Goal: Transaction & Acquisition: Purchase product/service

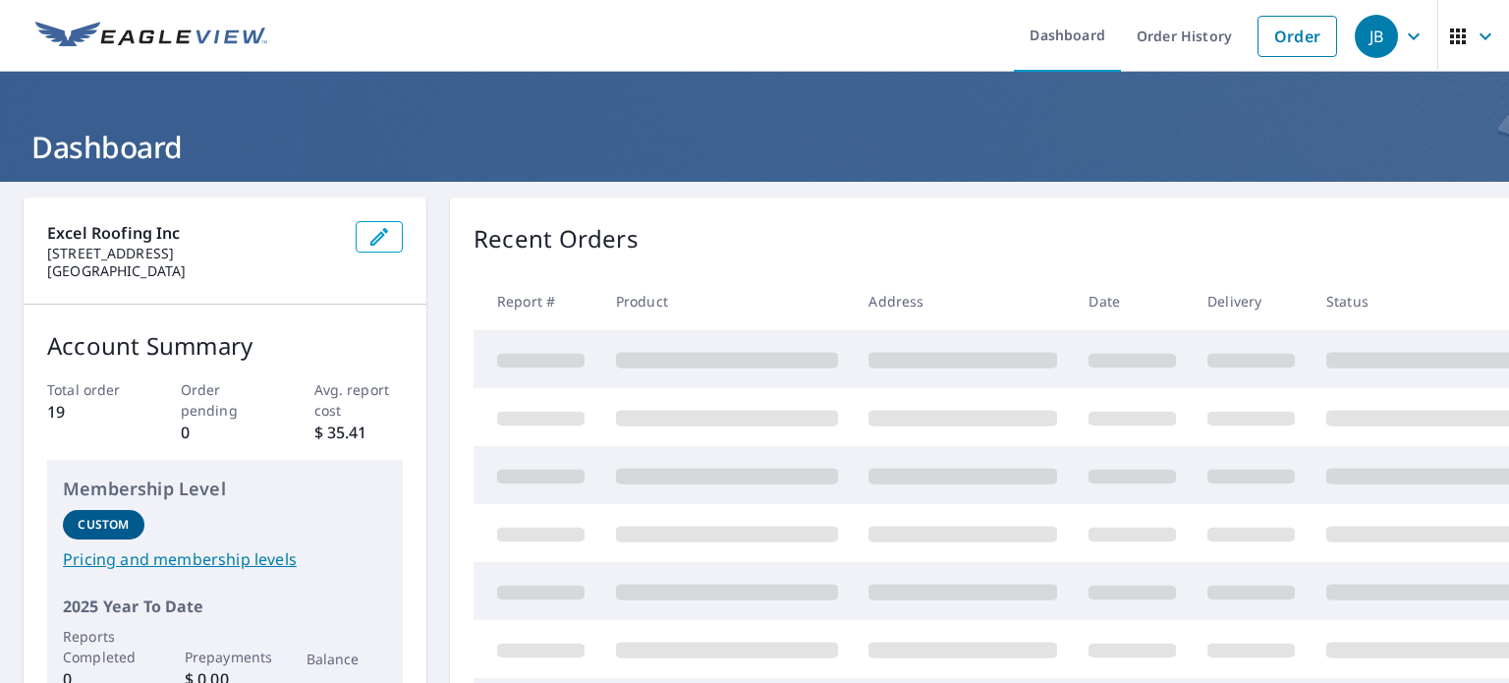
click at [1152, 474] on span at bounding box center [1132, 476] width 87 height 14
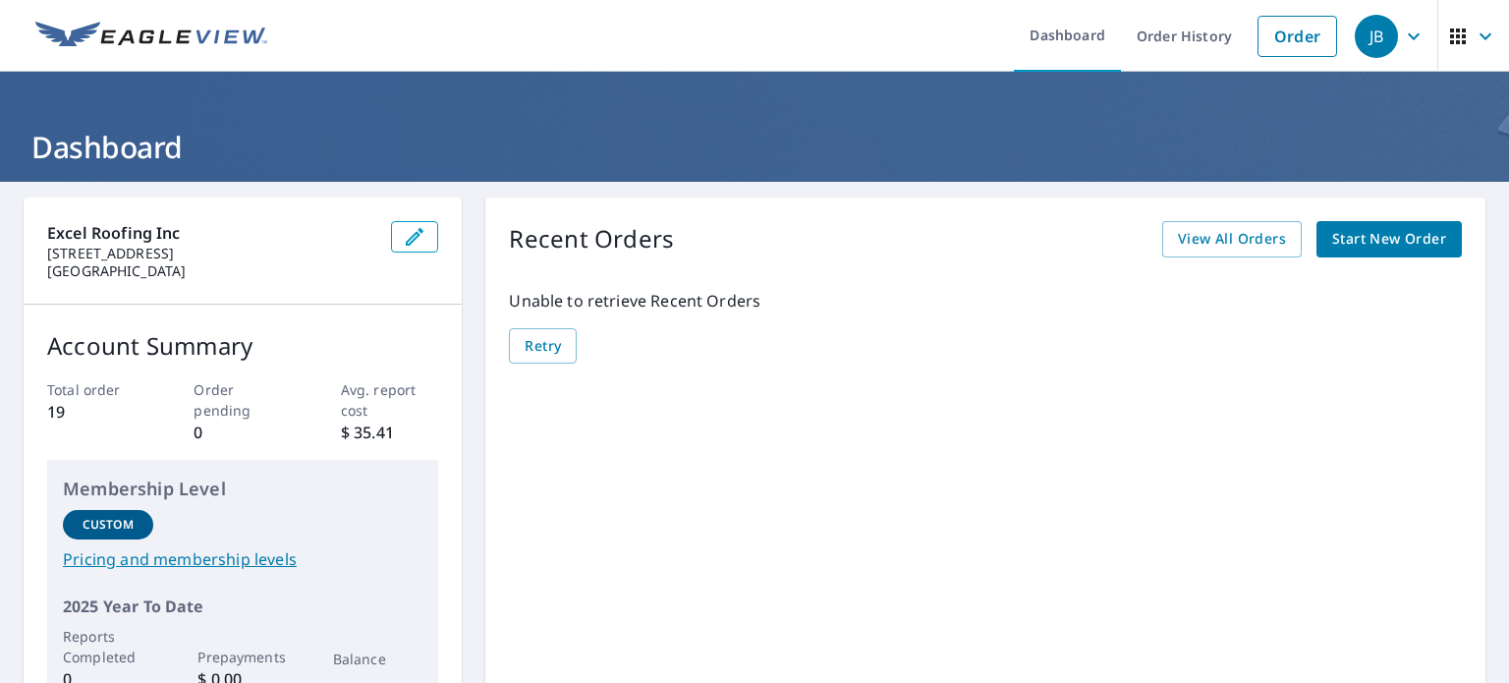
click at [1360, 242] on span "Start New Order" at bounding box center [1389, 239] width 114 height 25
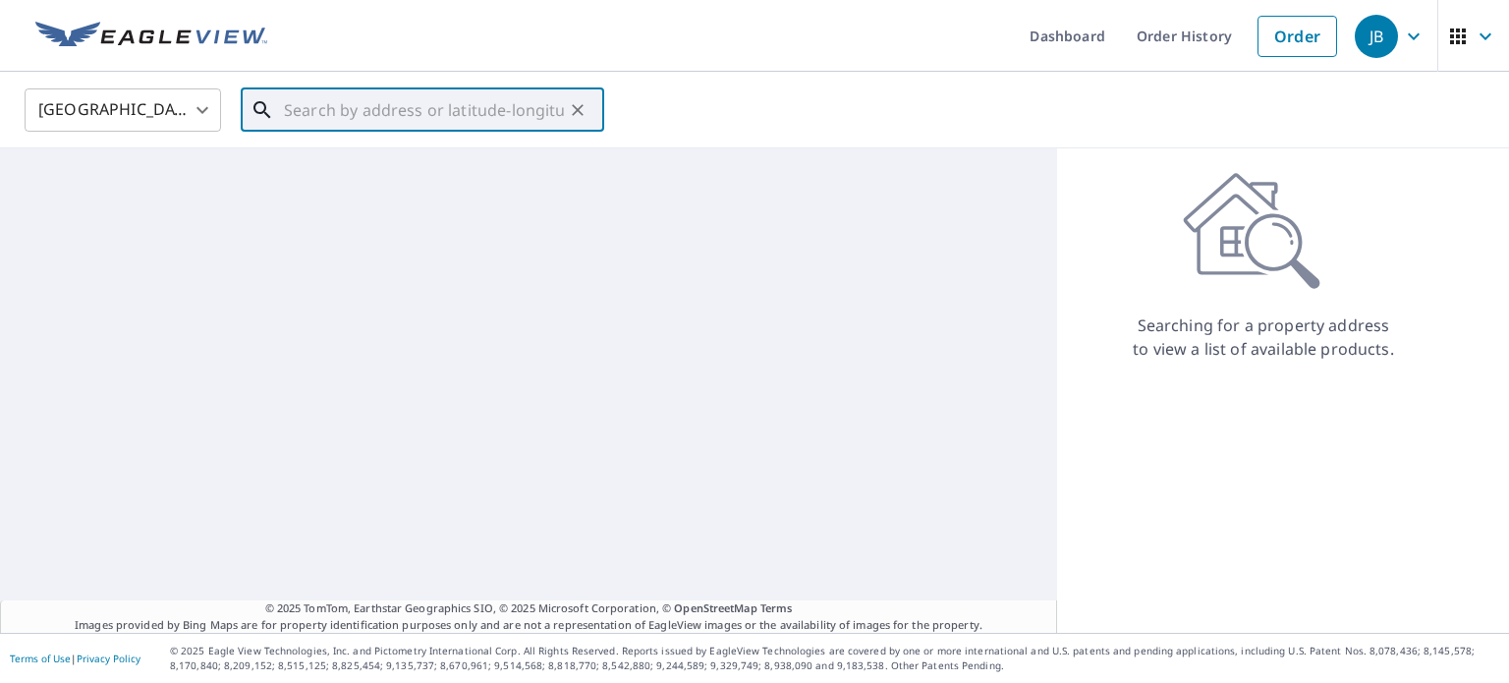
click at [516, 125] on input "text" at bounding box center [424, 110] width 280 height 55
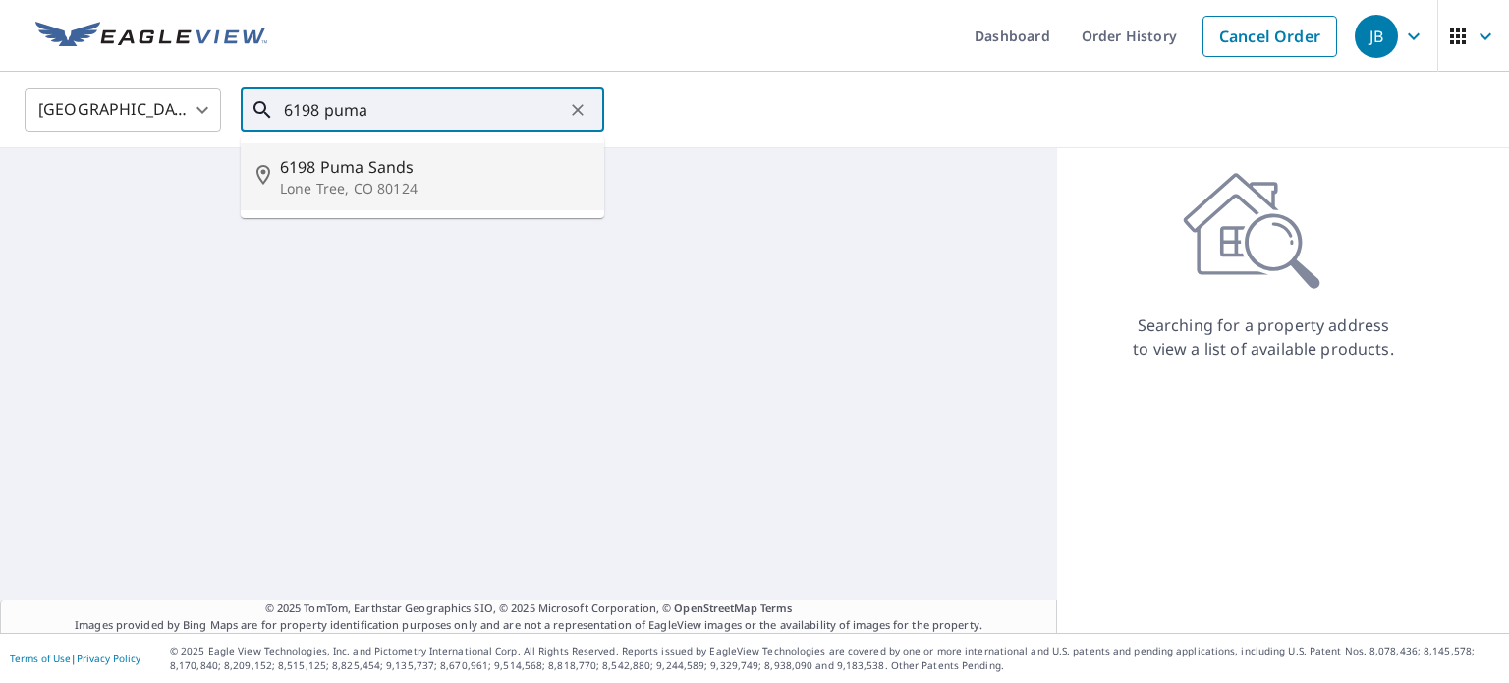
click at [478, 176] on span "6198 Puma Sands" at bounding box center [434, 167] width 309 height 24
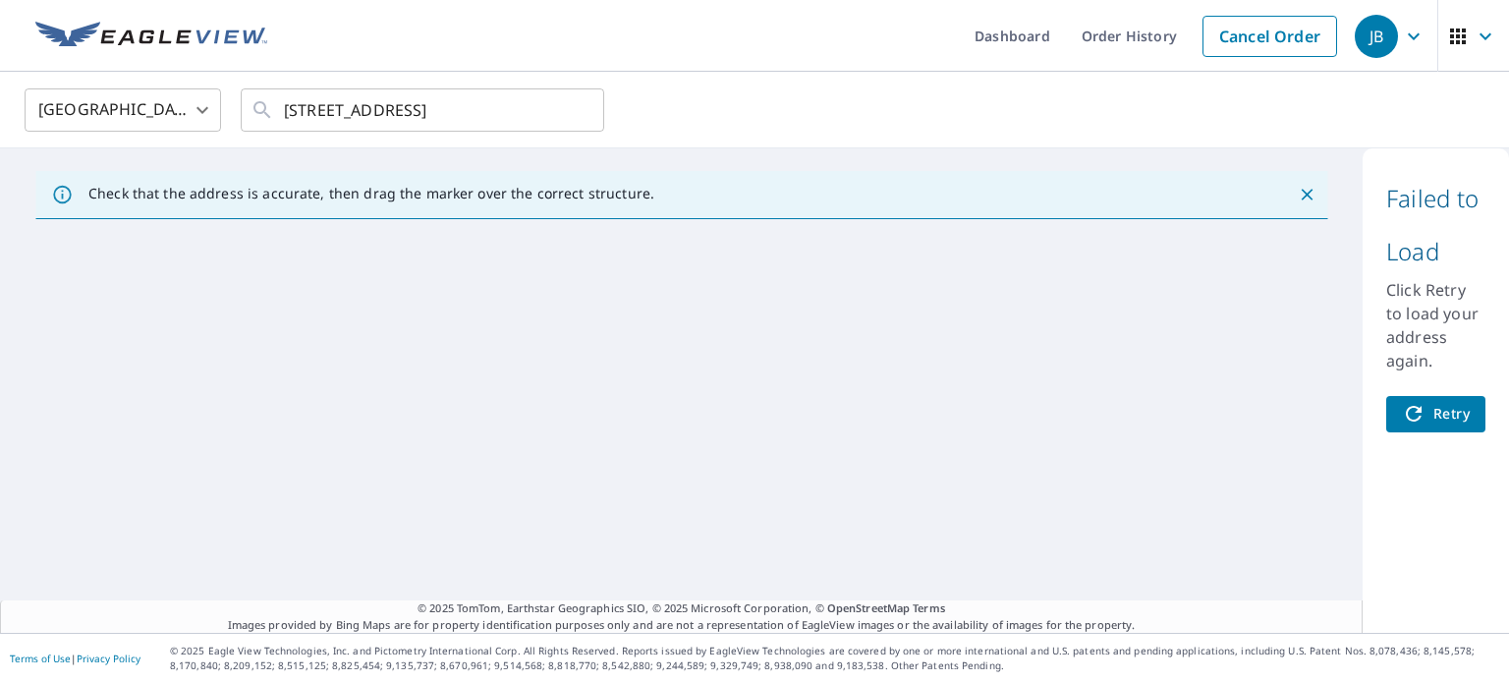
click at [1419, 419] on span "Retry" at bounding box center [1436, 414] width 68 height 25
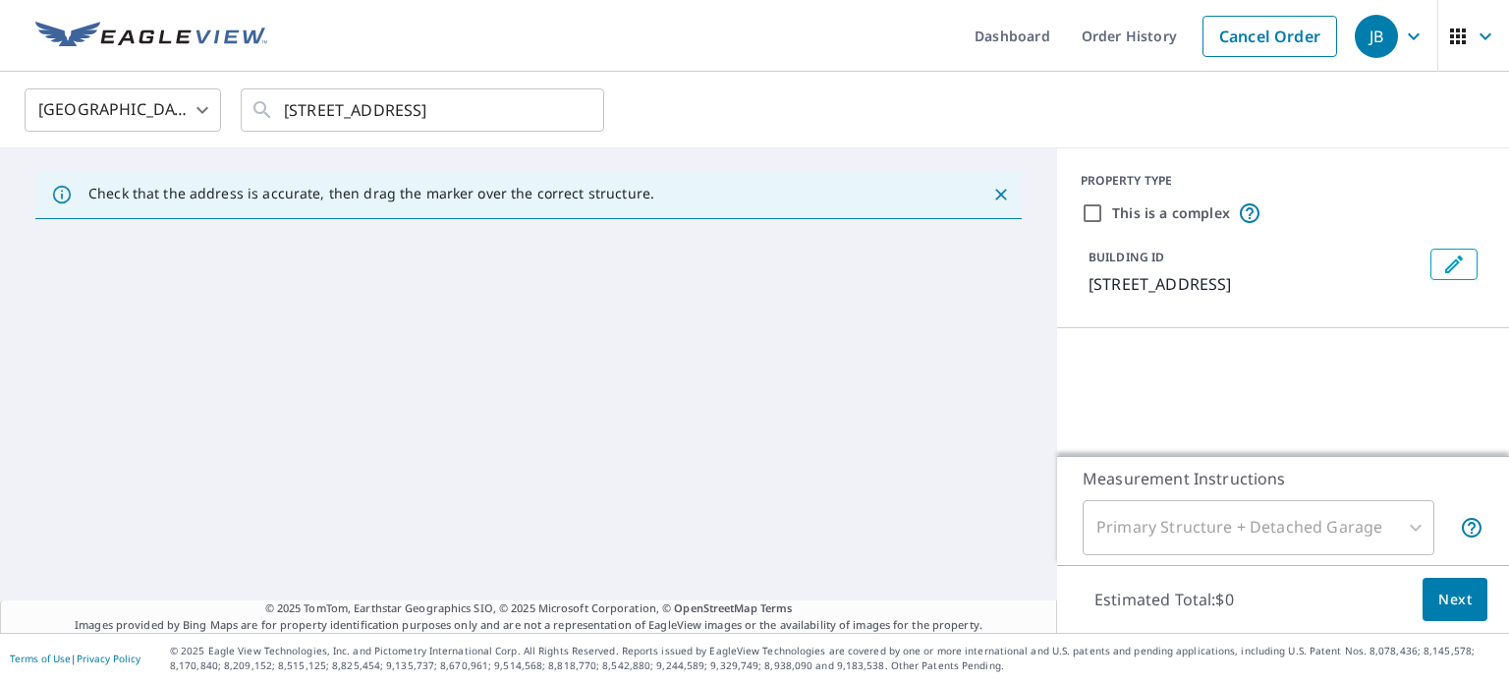
click at [1098, 286] on p "[STREET_ADDRESS]" at bounding box center [1256, 284] width 334 height 24
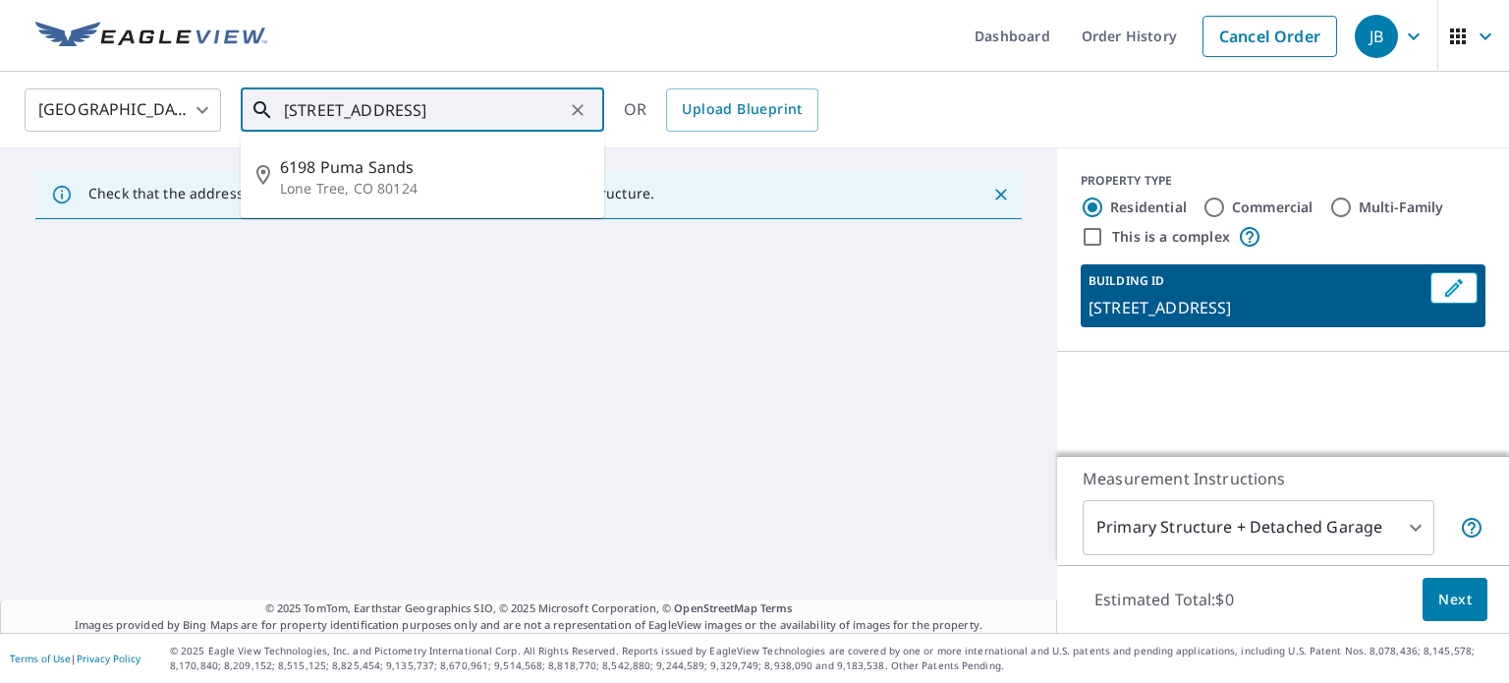
click at [496, 105] on input "[STREET_ADDRESS]" at bounding box center [424, 110] width 280 height 55
type input "[STREET_ADDRESS]"
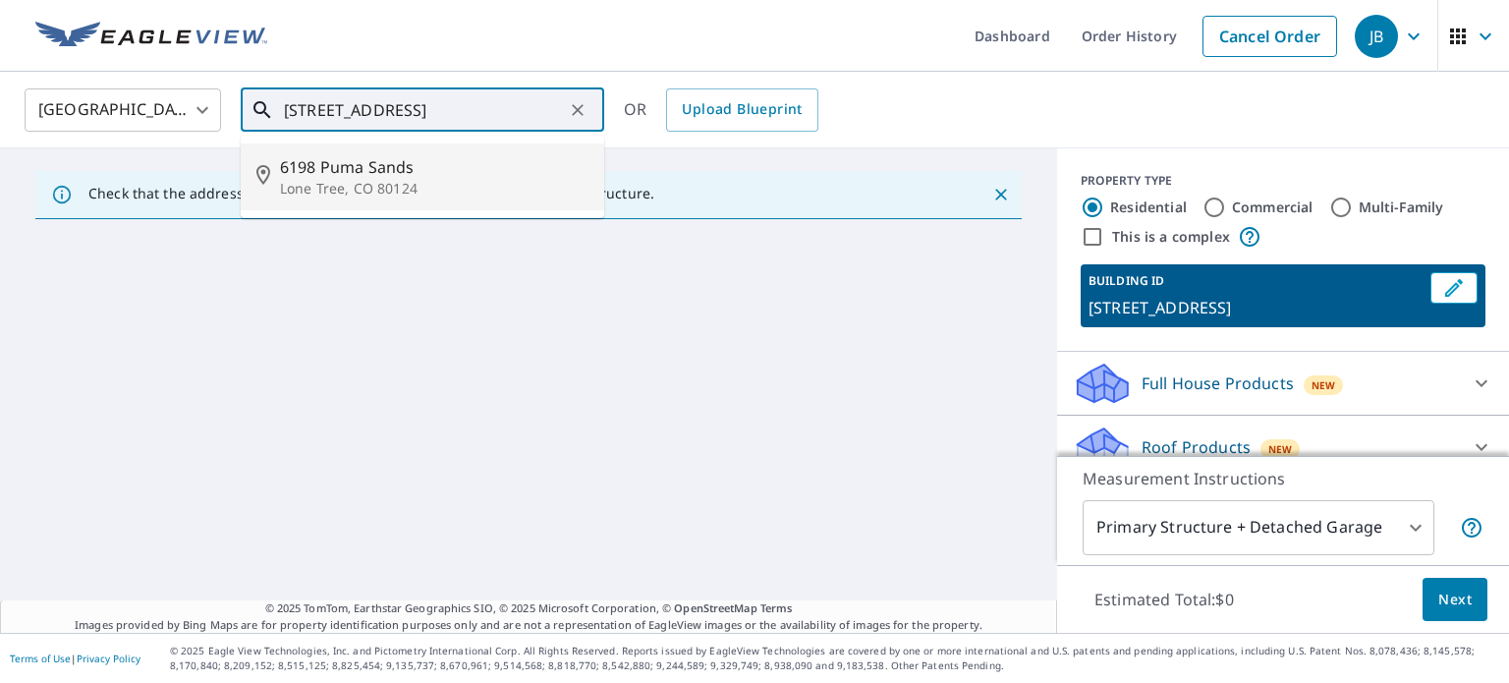
click at [367, 186] on p "Lone Tree, CO 80124" at bounding box center [434, 189] width 309 height 20
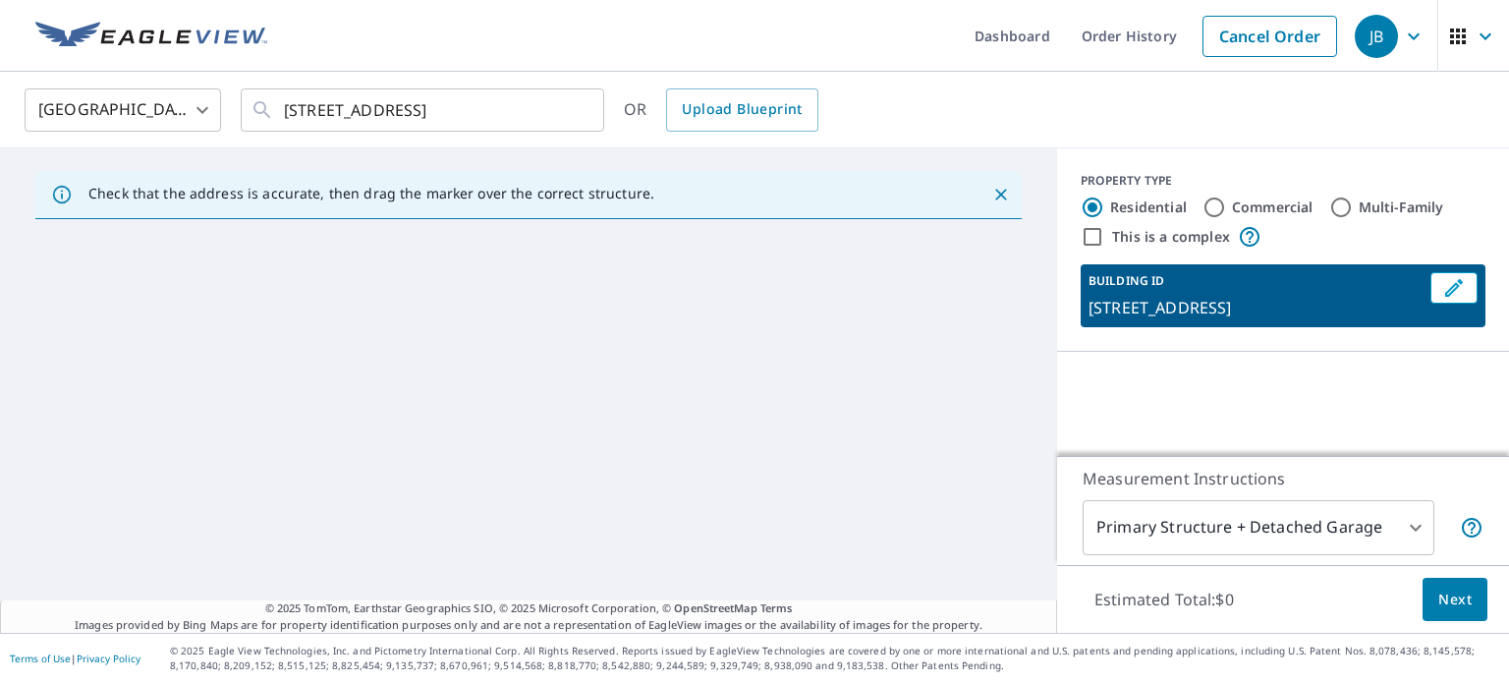
click at [963, 384] on div "Check that the address is accurate, then drag the marker over the correct struc…" at bounding box center [528, 390] width 1057 height 484
click at [991, 203] on icon "Close" at bounding box center [1001, 195] width 20 height 20
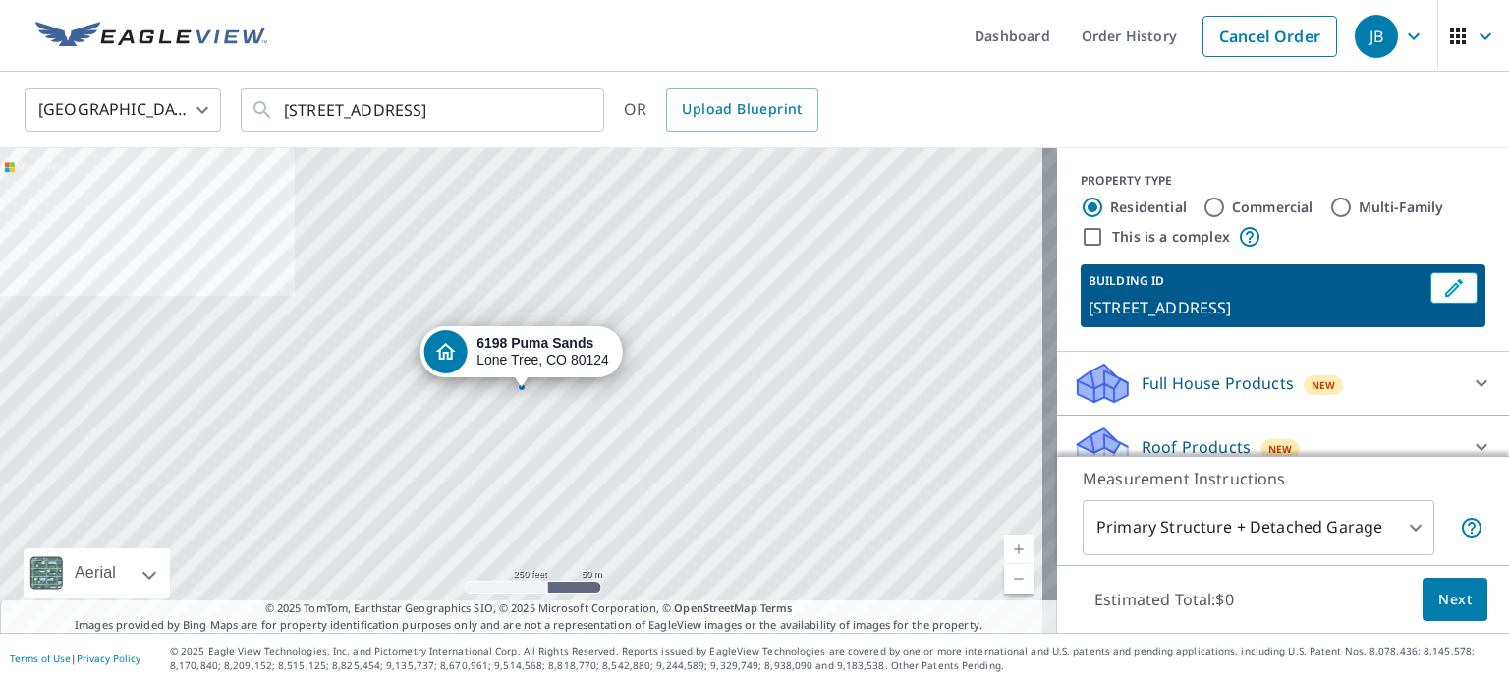
click at [1006, 542] on link "Current Level 17, Zoom In" at bounding box center [1018, 549] width 29 height 29
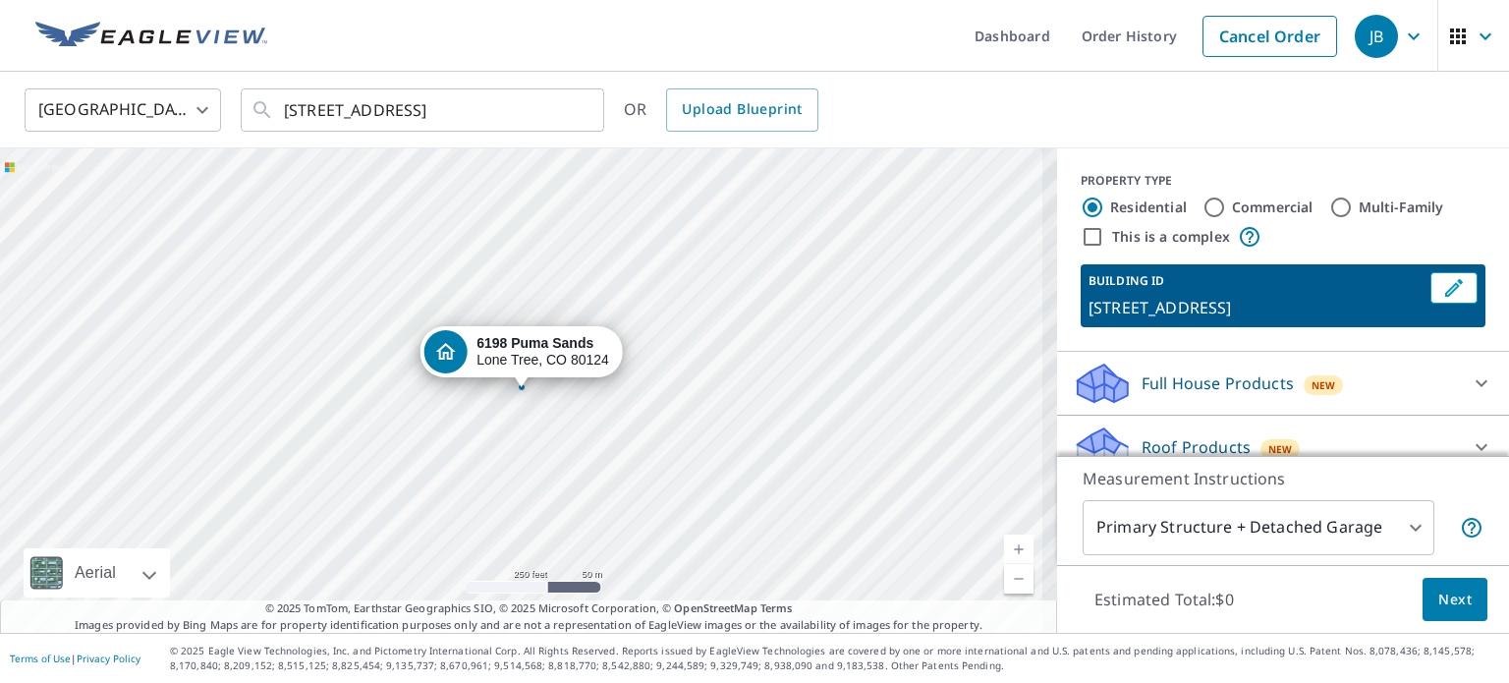
click at [1006, 542] on link "Current Level 17, Zoom In" at bounding box center [1018, 549] width 29 height 29
click at [1006, 542] on link "Current Level 18, Zoom In" at bounding box center [1018, 549] width 29 height 29
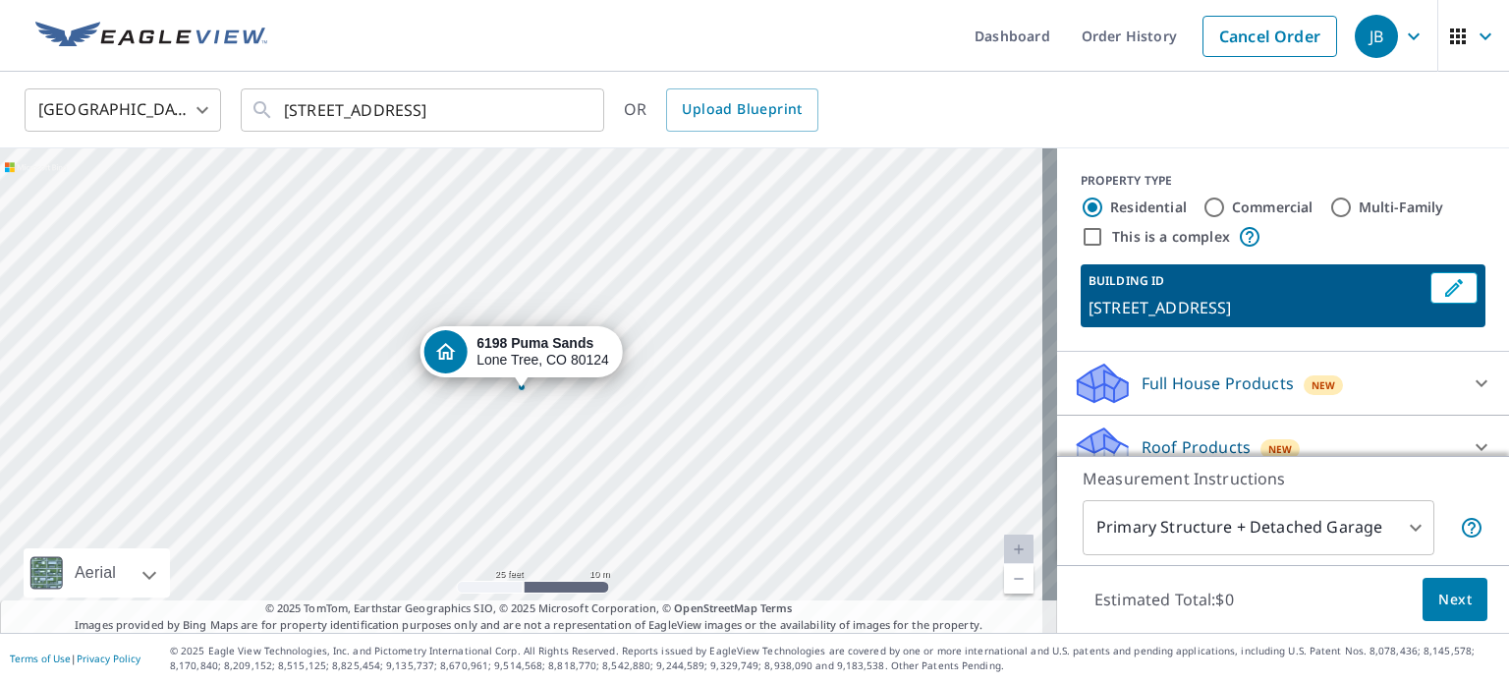
click at [1004, 537] on link "Current Level 20, Zoom In Disabled" at bounding box center [1018, 549] width 29 height 29
click at [1004, 543] on link "Current Level 20, Zoom In Disabled" at bounding box center [1018, 549] width 29 height 29
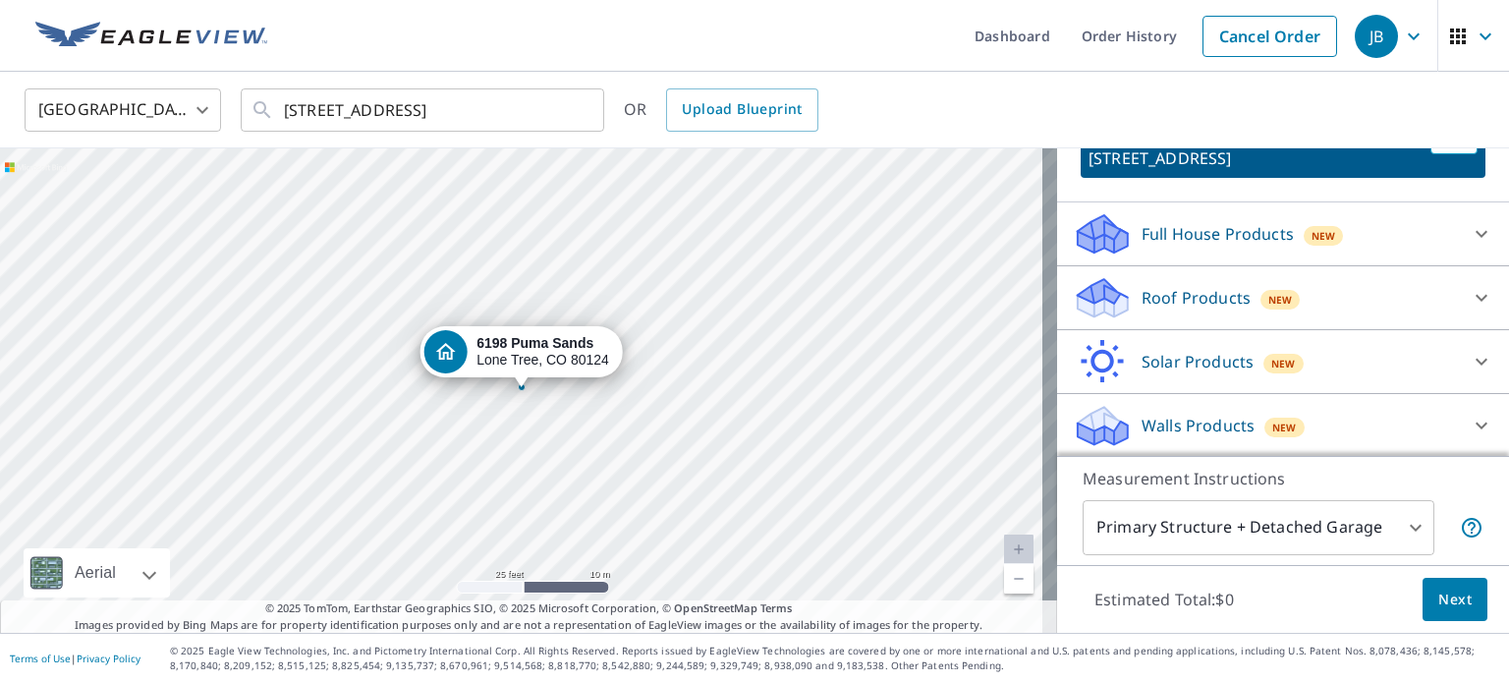
click at [1238, 303] on div "Roof Products New" at bounding box center [1265, 298] width 385 height 46
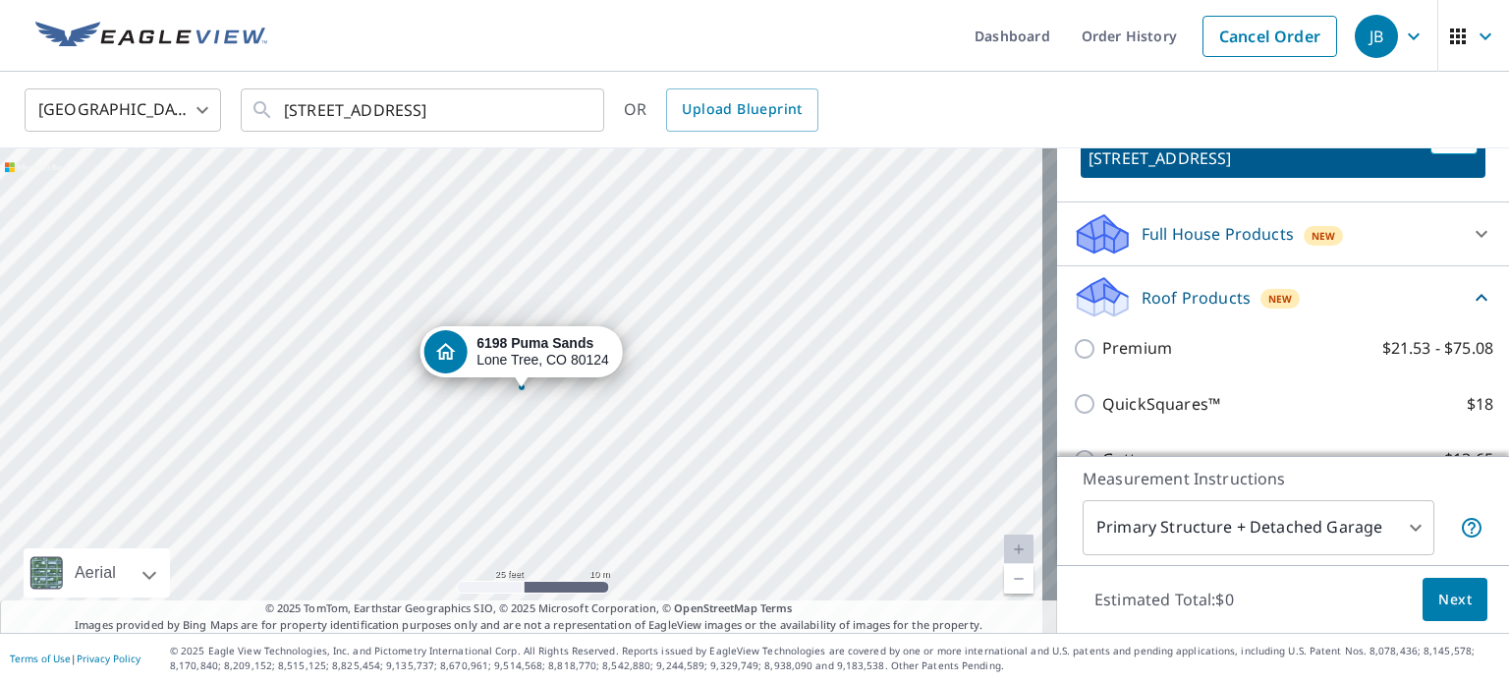
scroll to position [370, 0]
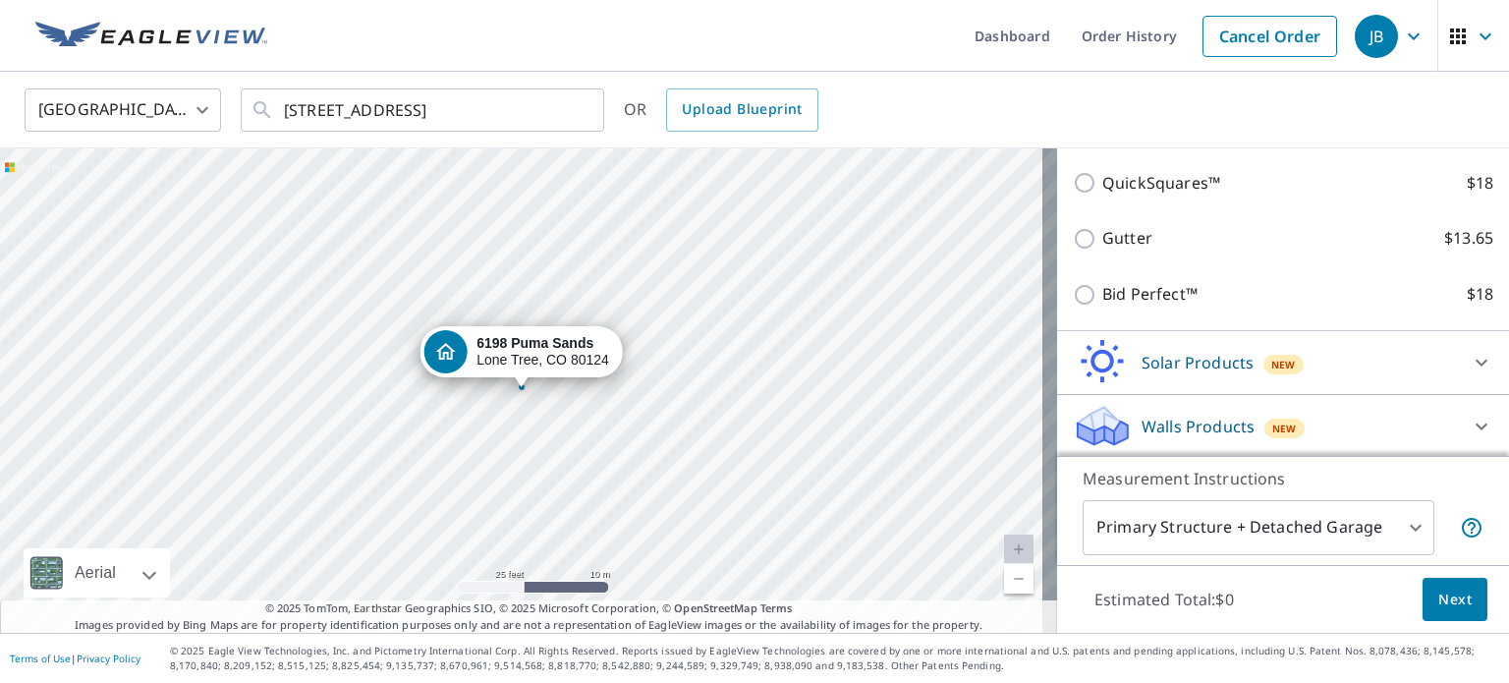
click at [1222, 367] on p "Solar Products" at bounding box center [1198, 363] width 112 height 24
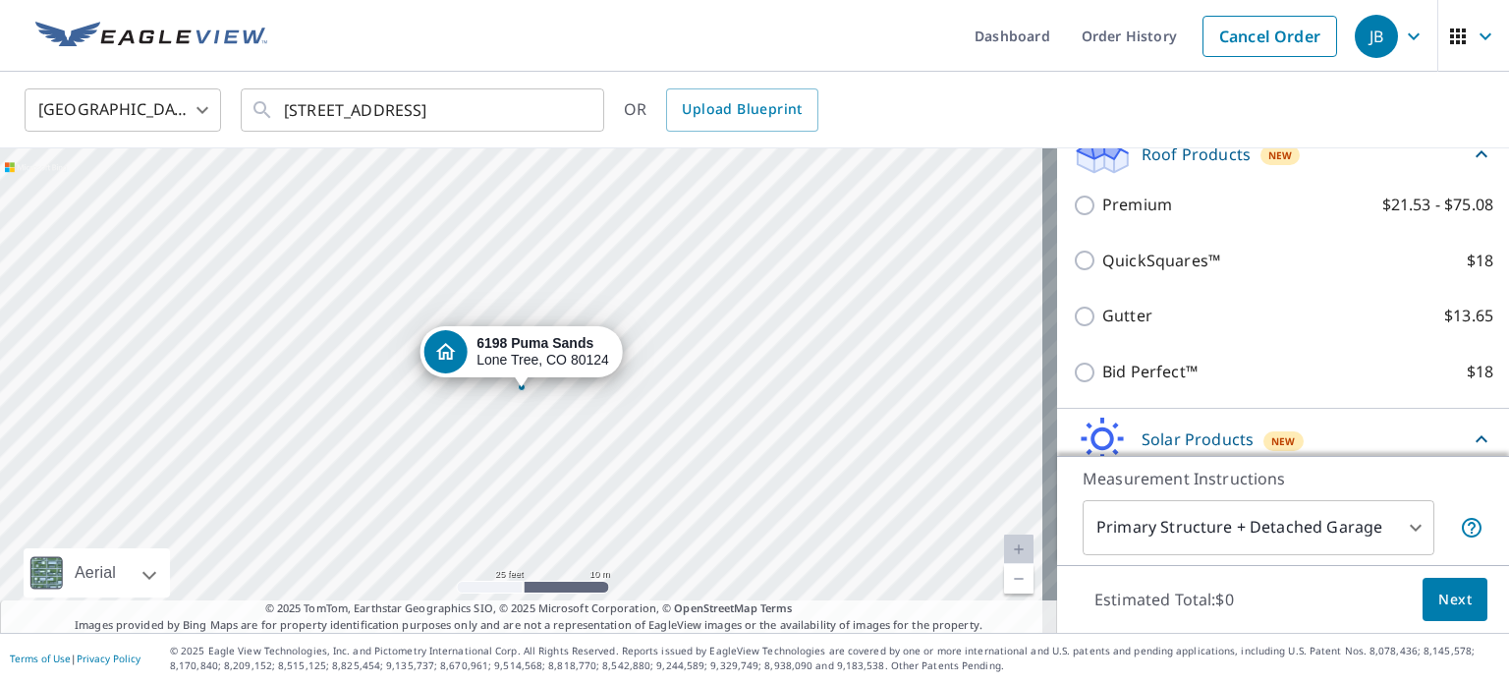
scroll to position [294, 0]
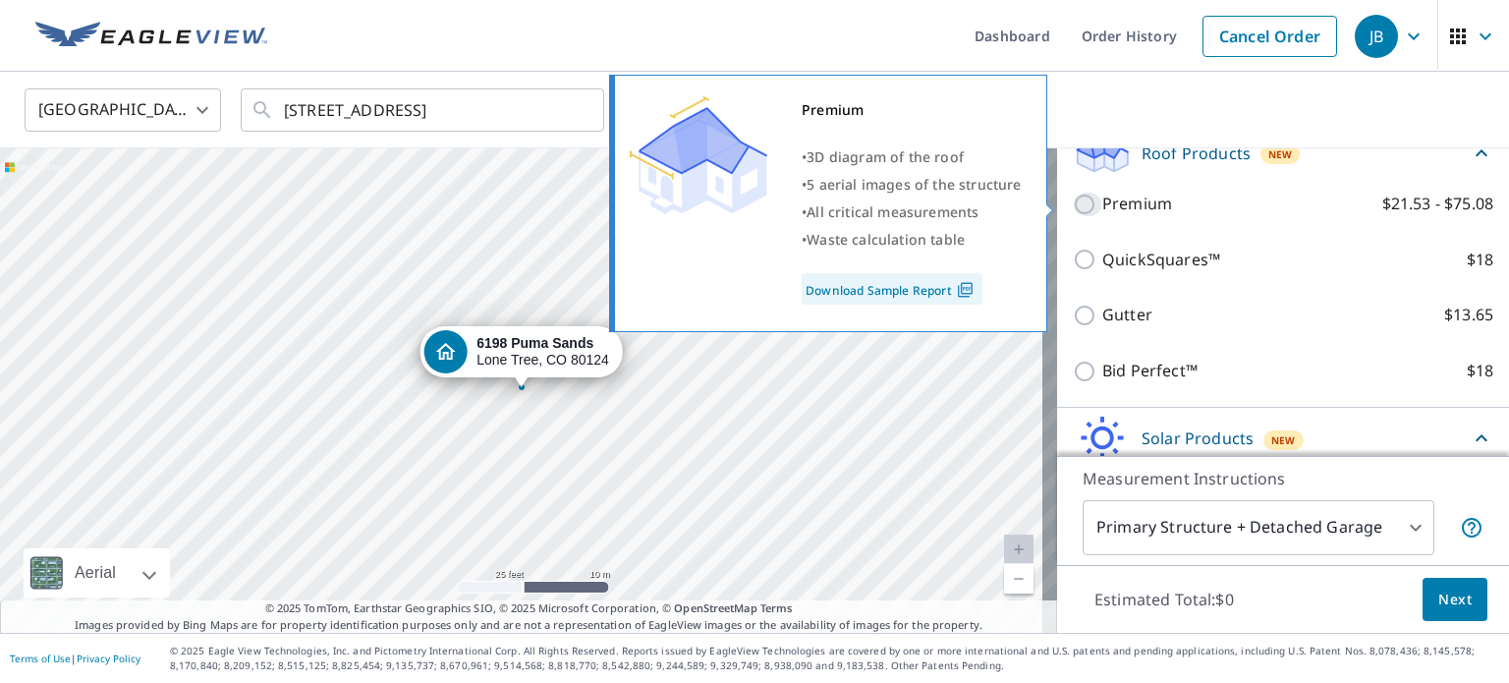
click at [1077, 202] on input "Premium $21.53 - $75.08" at bounding box center [1087, 205] width 29 height 24
checkbox input "true"
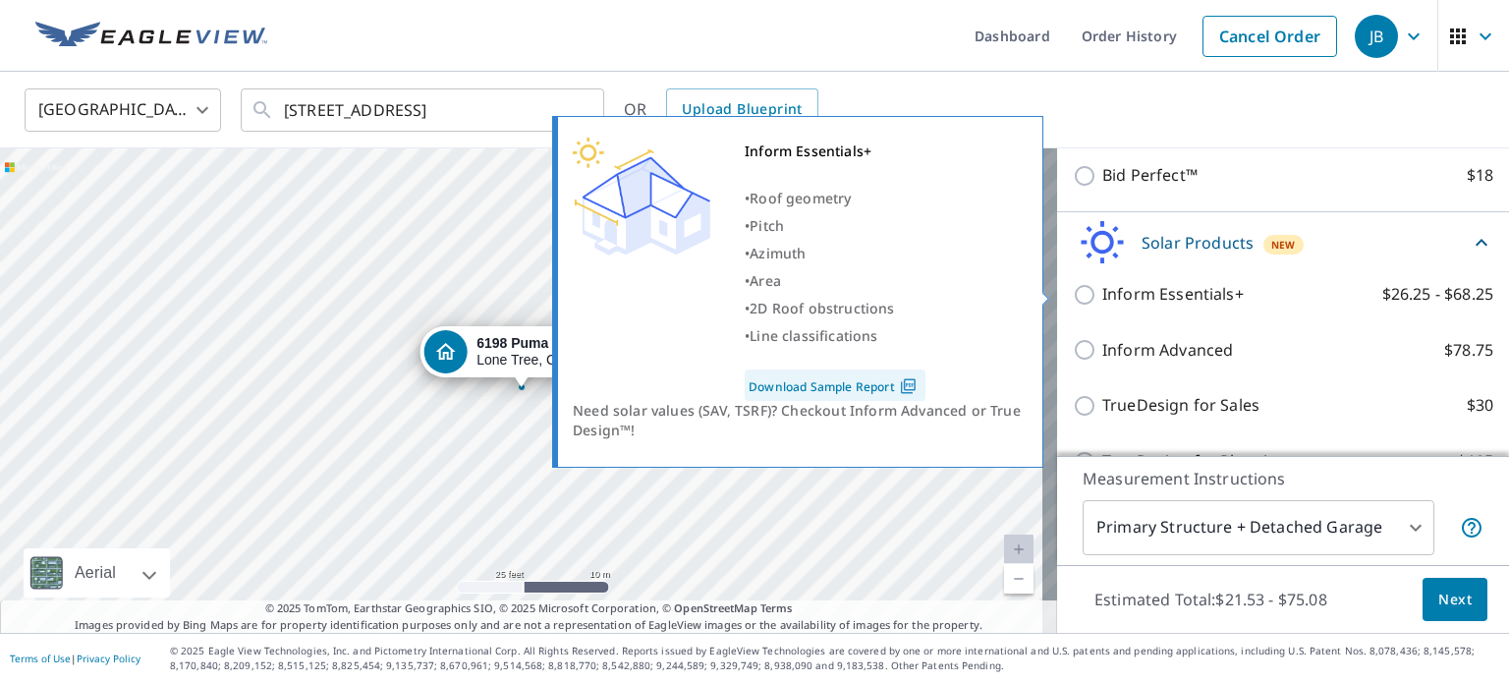
scroll to position [665, 0]
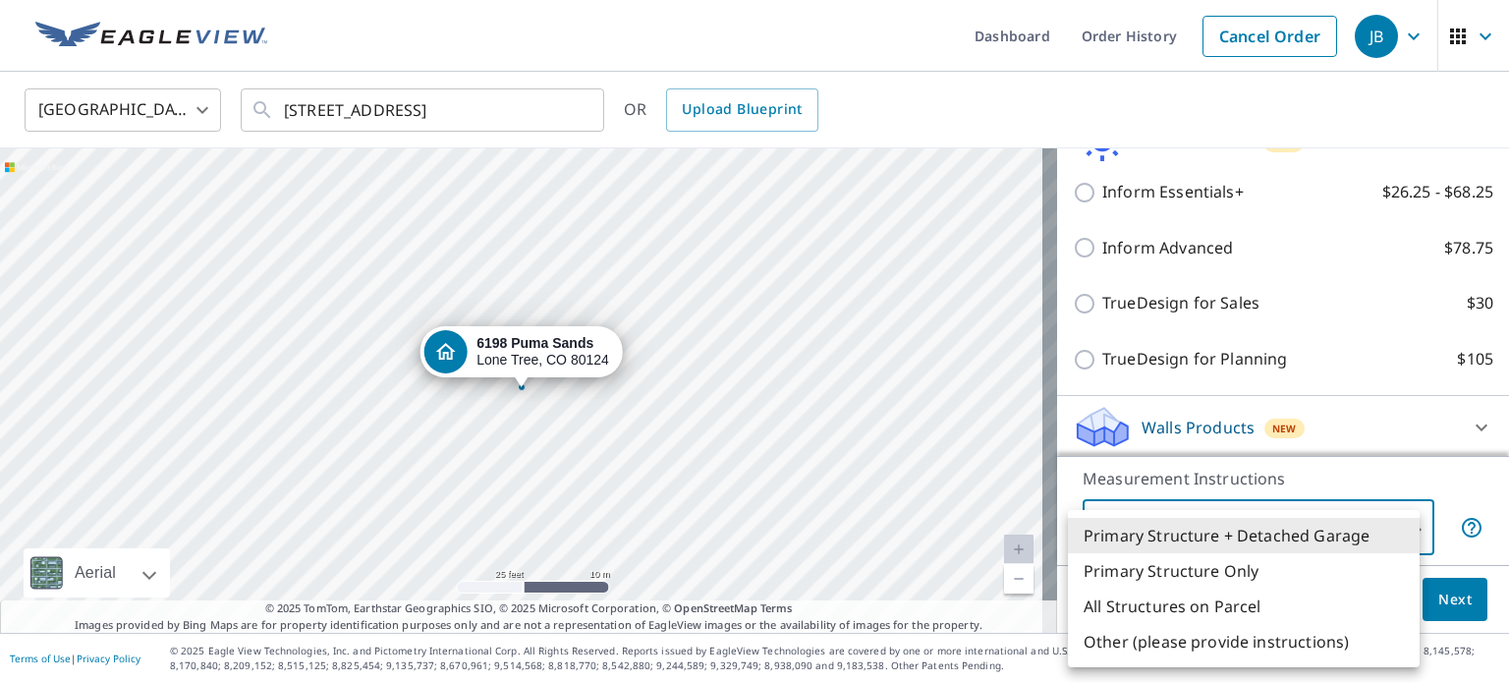
click at [1272, 547] on body "JB JB Dashboard Order History Cancel Order JB [GEOGRAPHIC_DATA] [GEOGRAPHIC_DAT…" at bounding box center [754, 341] width 1509 height 683
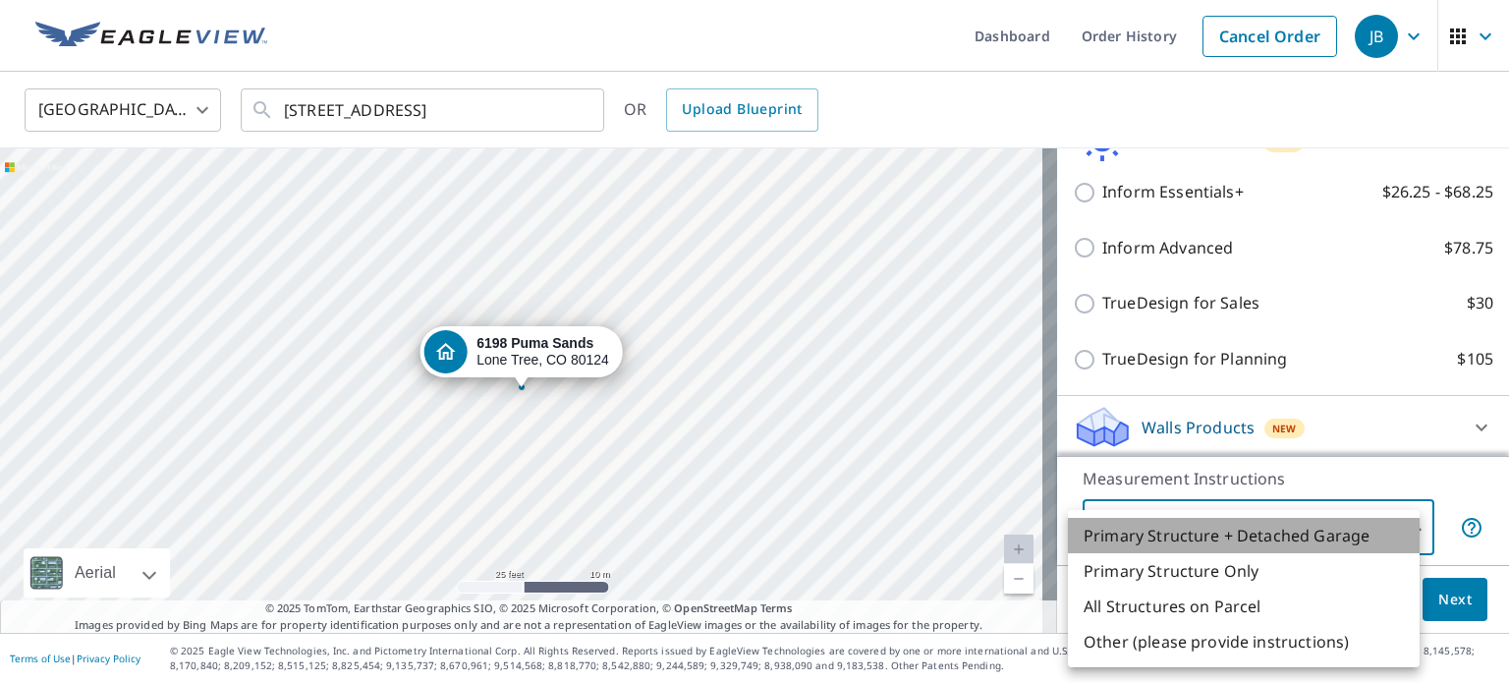
click at [1272, 547] on li "Primary Structure + Detached Garage" at bounding box center [1244, 535] width 352 height 35
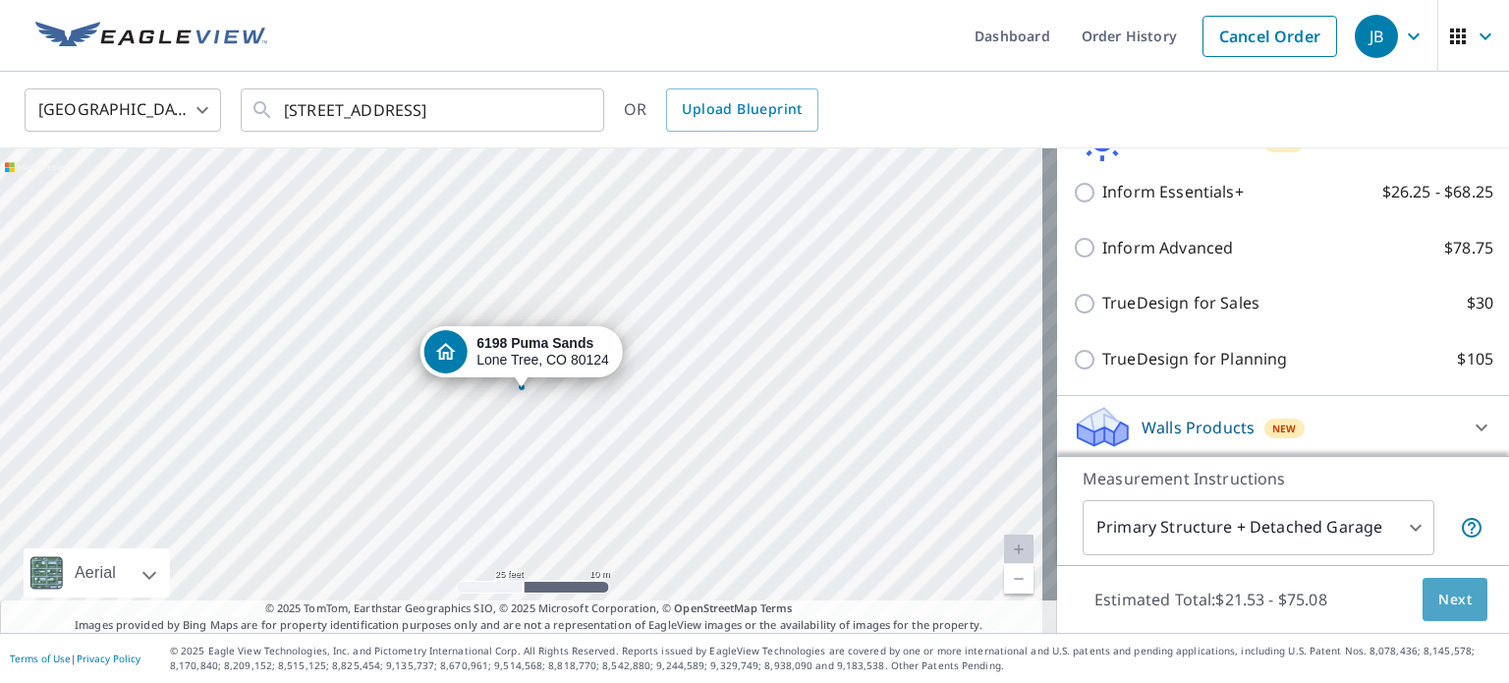
click at [1438, 588] on span "Next" at bounding box center [1454, 600] width 33 height 25
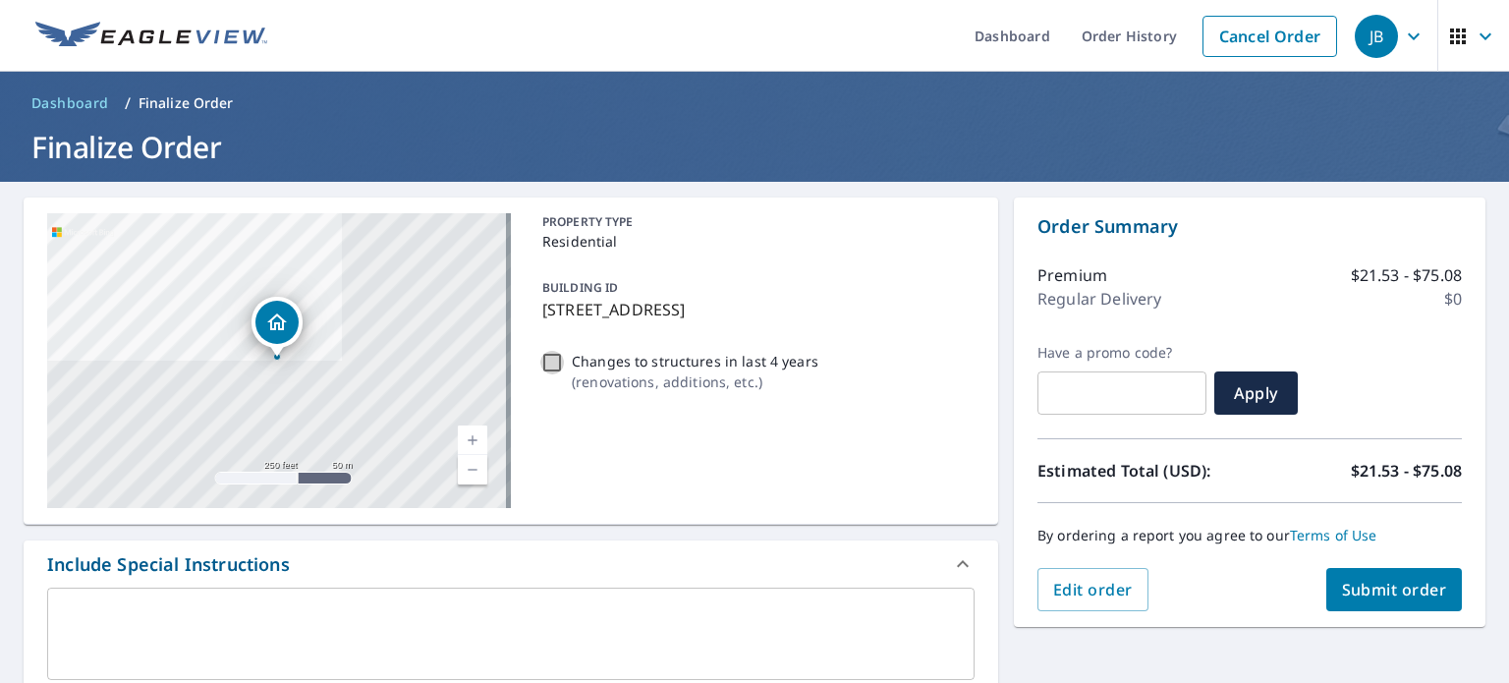
click at [554, 360] on input "Changes to structures in last 4 years ( renovations, additions, etc. )" at bounding box center [552, 363] width 24 height 24
checkbox input "true"
click at [1372, 582] on span "Submit order" at bounding box center [1394, 590] width 105 height 22
checkbox input "true"
